Goal: Task Accomplishment & Management: Use online tool/utility

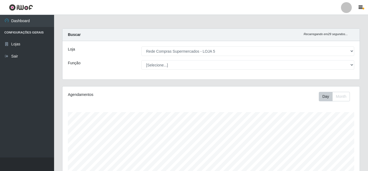
select select "397"
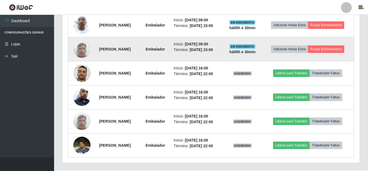
scroll to position [234, 0]
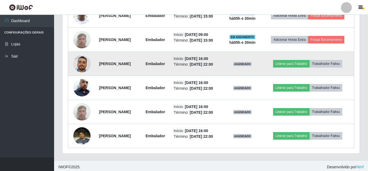
click at [82, 75] on img at bounding box center [81, 63] width 17 height 31
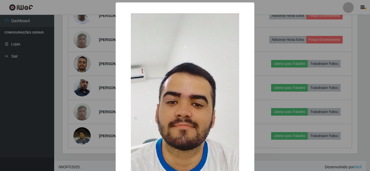
click at [85, 60] on div "× OK Cancel" at bounding box center [185, 85] width 370 height 171
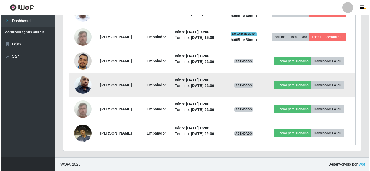
scroll to position [261, 0]
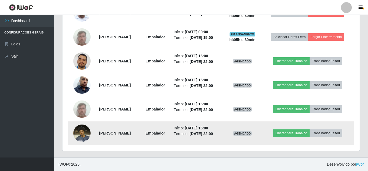
click at [75, 141] on td at bounding box center [82, 134] width 28 height 24
click at [78, 133] on img at bounding box center [81, 133] width 17 height 23
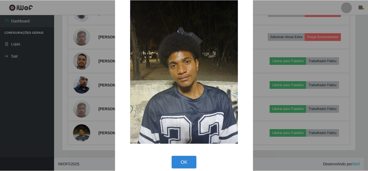
scroll to position [20, 0]
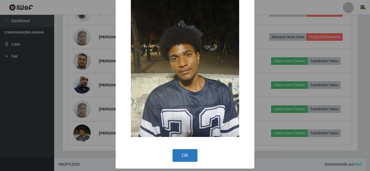
click at [187, 154] on button "OK" at bounding box center [184, 155] width 25 height 13
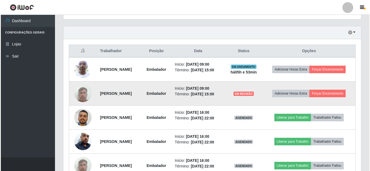
scroll to position [179, 0]
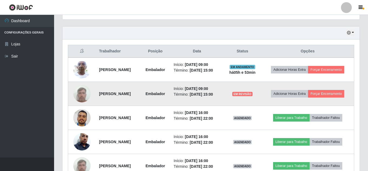
click at [79, 104] on img at bounding box center [81, 93] width 17 height 23
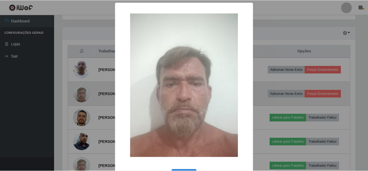
scroll to position [112, 295]
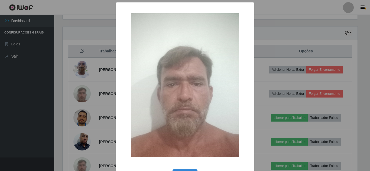
click at [79, 103] on div "× OK Cancel" at bounding box center [185, 85] width 370 height 171
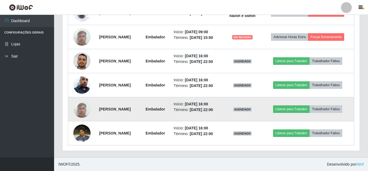
scroll to position [261, 0]
click at [301, 106] on button "Liberar para Trabalho" at bounding box center [291, 110] width 37 height 8
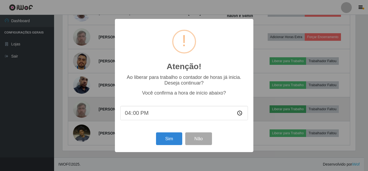
scroll to position [112, 295]
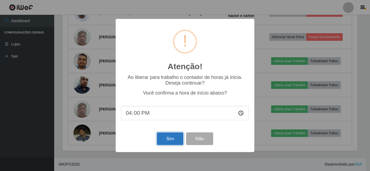
click at [163, 139] on button "Sim" at bounding box center [170, 139] width 26 height 13
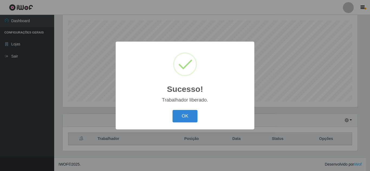
click at [202, 122] on div "OK Cancel" at bounding box center [185, 116] width 128 height 15
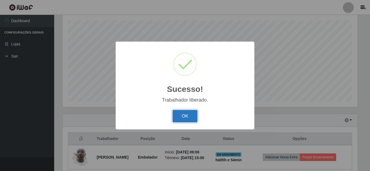
click at [195, 119] on button "OK" at bounding box center [184, 116] width 25 height 13
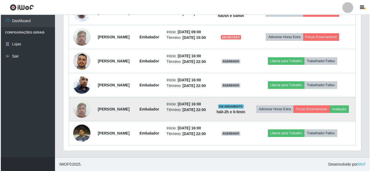
scroll to position [295, 0]
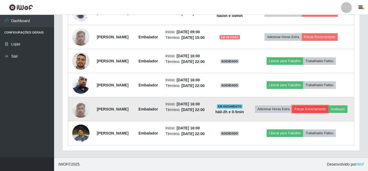
click at [323, 106] on button "Forçar Encerramento" at bounding box center [310, 110] width 36 height 8
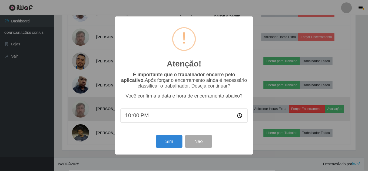
scroll to position [112, 295]
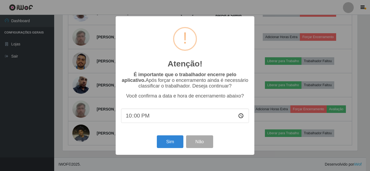
click at [137, 117] on input "22:00" at bounding box center [185, 116] width 128 height 14
click at [130, 113] on input "22:00" at bounding box center [185, 116] width 128 height 14
click at [129, 116] on input "22:00" at bounding box center [185, 116] width 128 height 14
type input "16:01"
click at [166, 144] on button "Sim" at bounding box center [170, 142] width 26 height 13
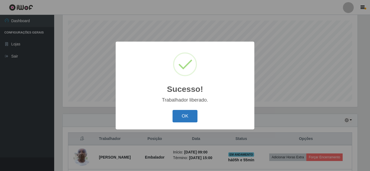
click at [183, 120] on button "OK" at bounding box center [184, 116] width 25 height 13
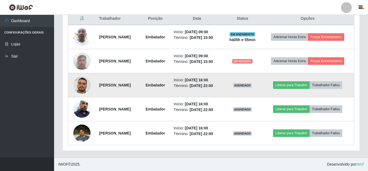
scroll to position [232, 0]
